Goal: Contribute content

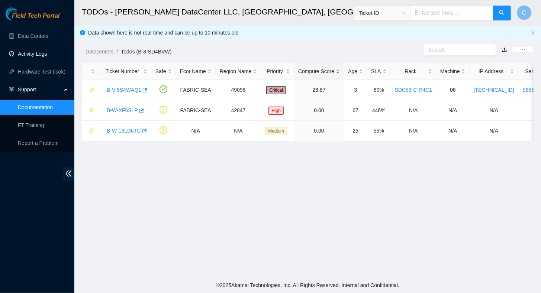
click at [26, 57] on link "Activity Logs" at bounding box center [32, 54] width 29 height 6
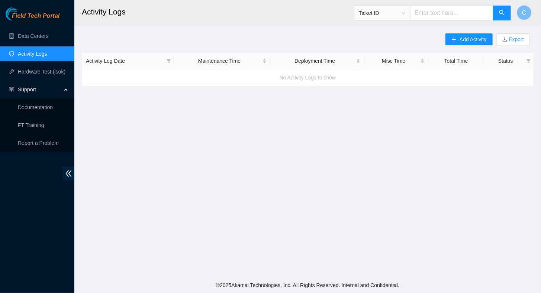
click at [24, 57] on link "Activity Logs" at bounding box center [32, 54] width 29 height 6
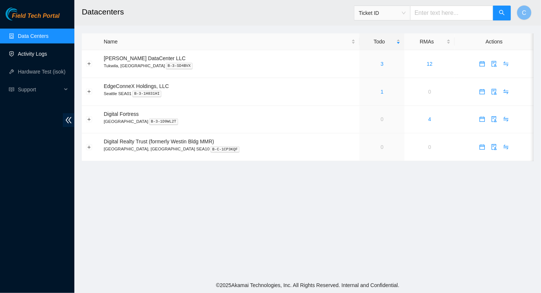
click at [33, 55] on link "Activity Logs" at bounding box center [32, 54] width 29 height 6
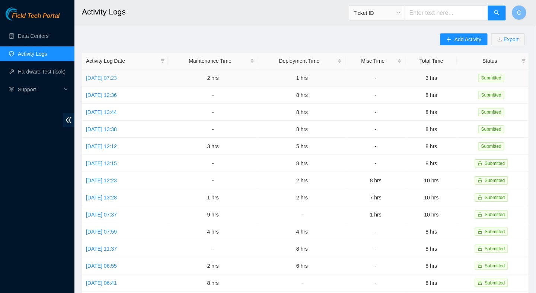
click at [112, 77] on link "[DATE] 07:23" at bounding box center [101, 78] width 31 height 6
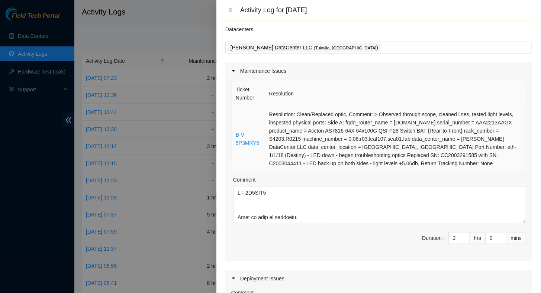
scroll to position [149, 0]
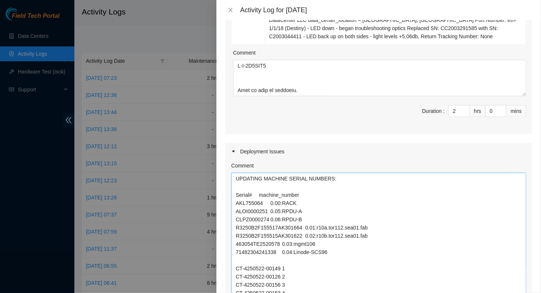
drag, startPoint x: 518, startPoint y: 206, endPoint x: 471, endPoint y: 285, distance: 92.6
click at [491, 293] on html "Field Tech Portal Data Centers Activity Logs Hardware Test (isok) Support Activ…" at bounding box center [270, 146] width 541 height 293
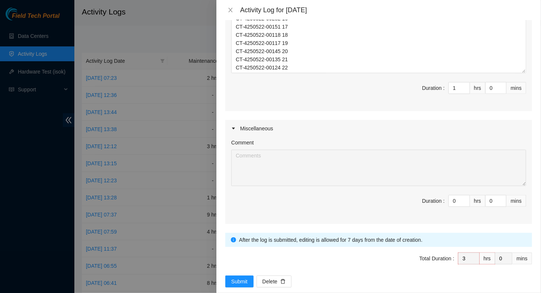
scroll to position [400, 0]
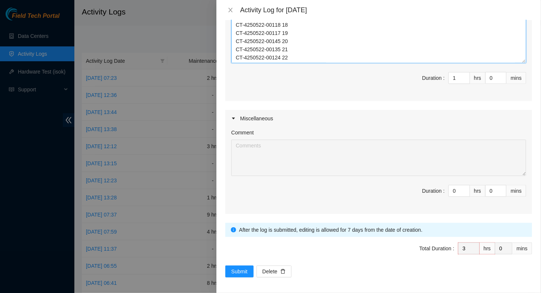
paste textarea "===============================================================================…"
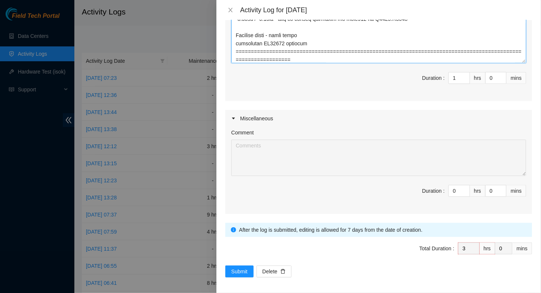
scroll to position [285, 0]
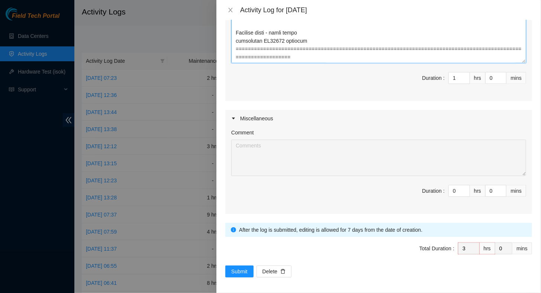
paste textarea "troubleshot DP77026 mgmt fiber lines both upstream/downstream"
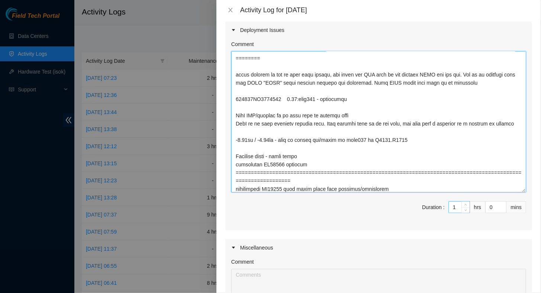
scroll to position [288, 0]
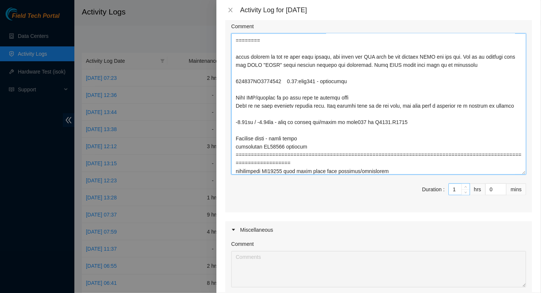
type textarea "UPDATING MACHINE SERIAL NUMBERS: Serial# machine_number AKL755064 0.00:RACK ALO…"
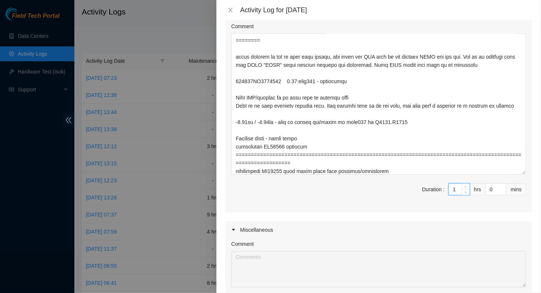
drag, startPoint x: 454, startPoint y: 190, endPoint x: 445, endPoint y: 190, distance: 8.9
click at [449, 190] on input "1" at bounding box center [459, 189] width 21 height 11
type input "6"
type input "8"
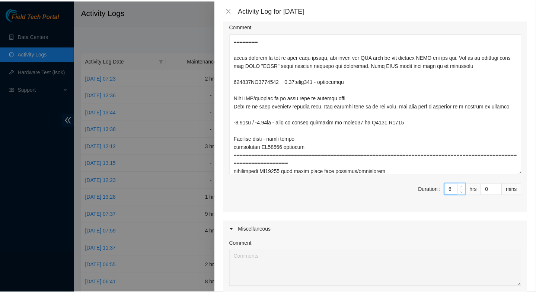
scroll to position [400, 0]
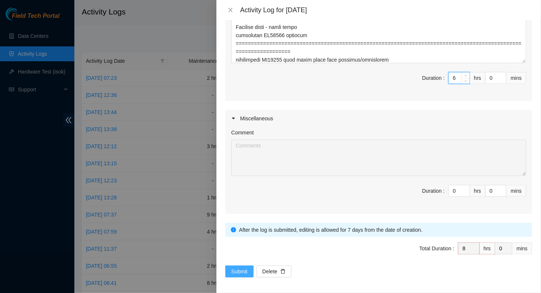
type input "6"
click at [244, 271] on span "Submit" at bounding box center [239, 272] width 16 height 8
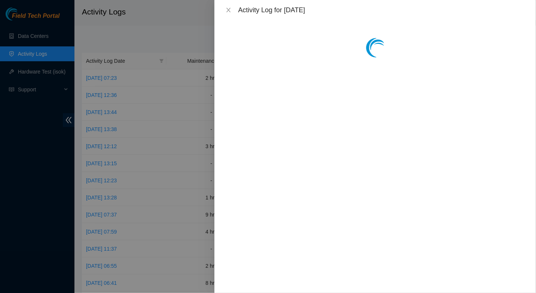
scroll to position [0, 0]
